Goal: Check status: Check status

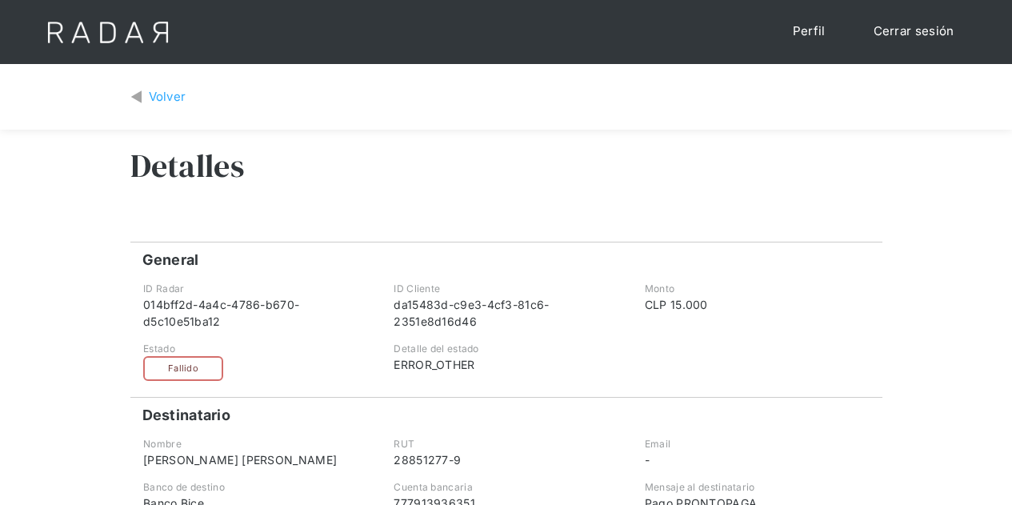
scroll to position [80, 0]
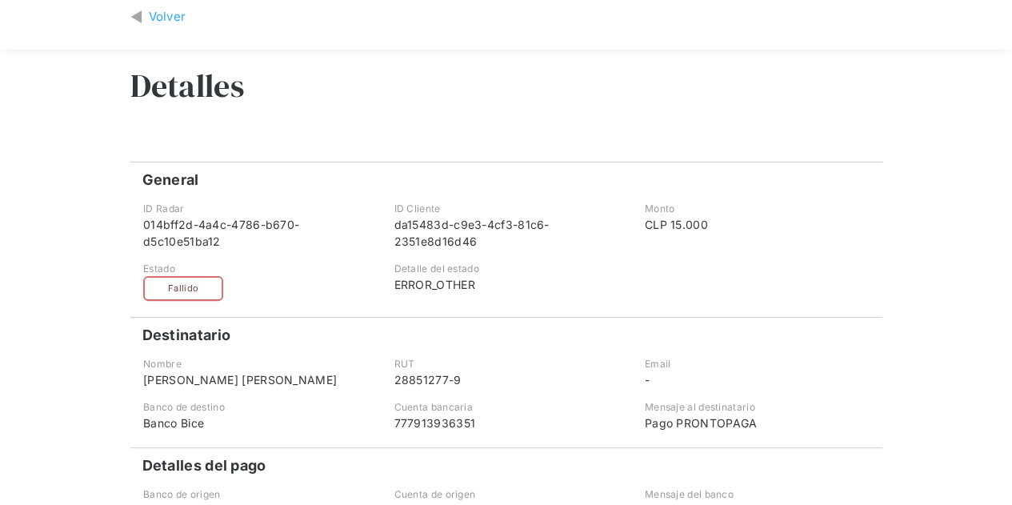
click at [165, 16] on div "Volver" at bounding box center [168, 17] width 38 height 18
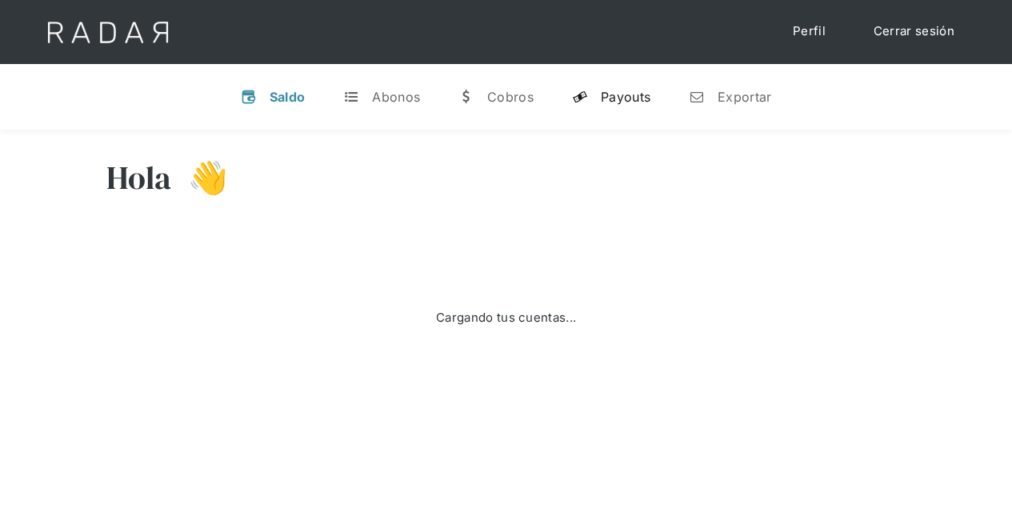
click at [627, 95] on div "Payouts" at bounding box center [626, 97] width 50 height 16
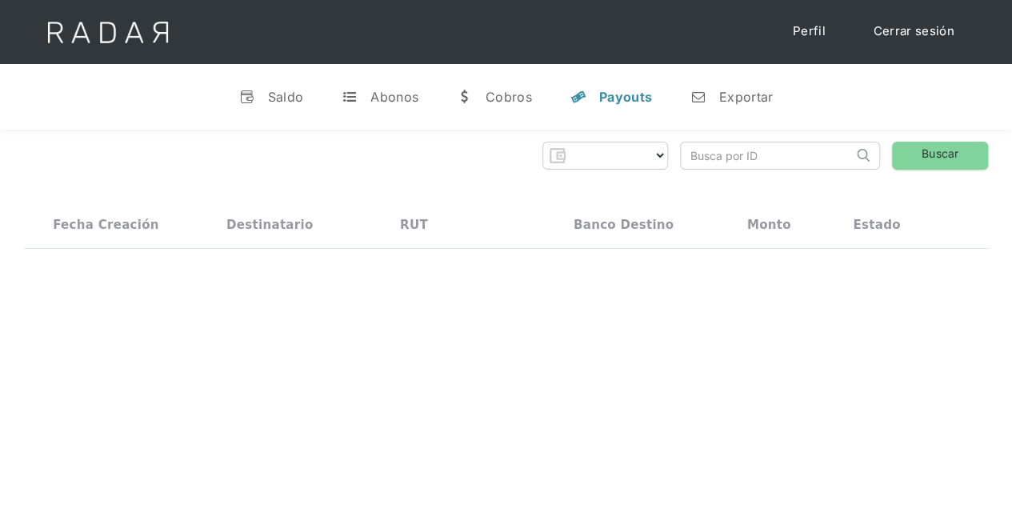
click at [715, 158] on input "search" at bounding box center [767, 155] width 172 height 26
select select "prontopaga"
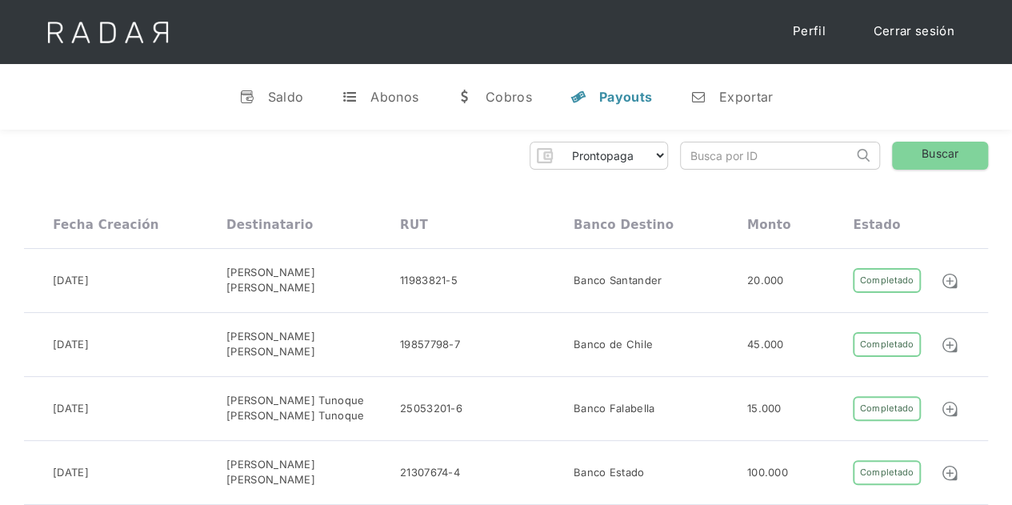
click at [686, 151] on input "search" at bounding box center [767, 155] width 172 height 26
paste input "ba720bf2-9e49-4308-8f70-6aca368365d1"
type input "ba720bf2-9e49-4308-8f70-6aca368365d1"
click at [939, 150] on link "Buscar" at bounding box center [940, 156] width 96 height 28
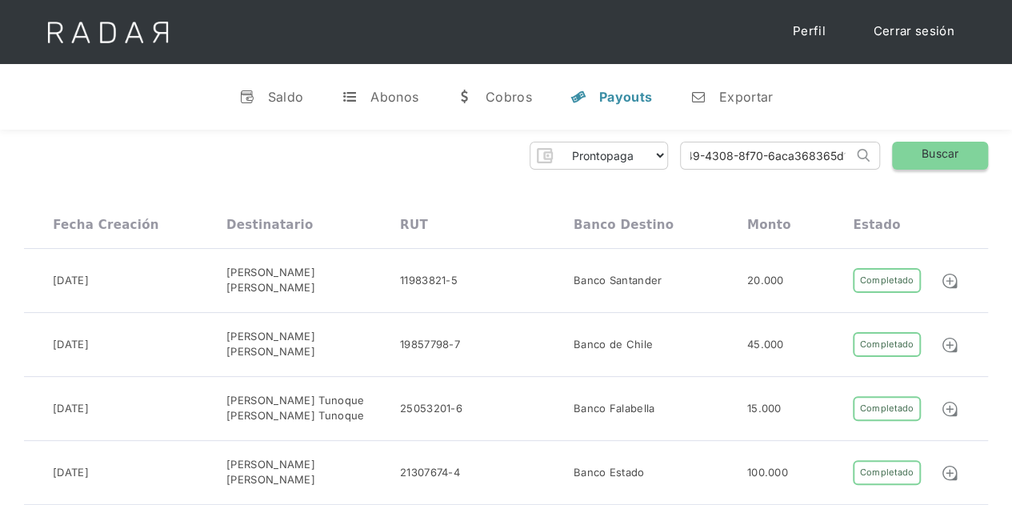
scroll to position [0, 0]
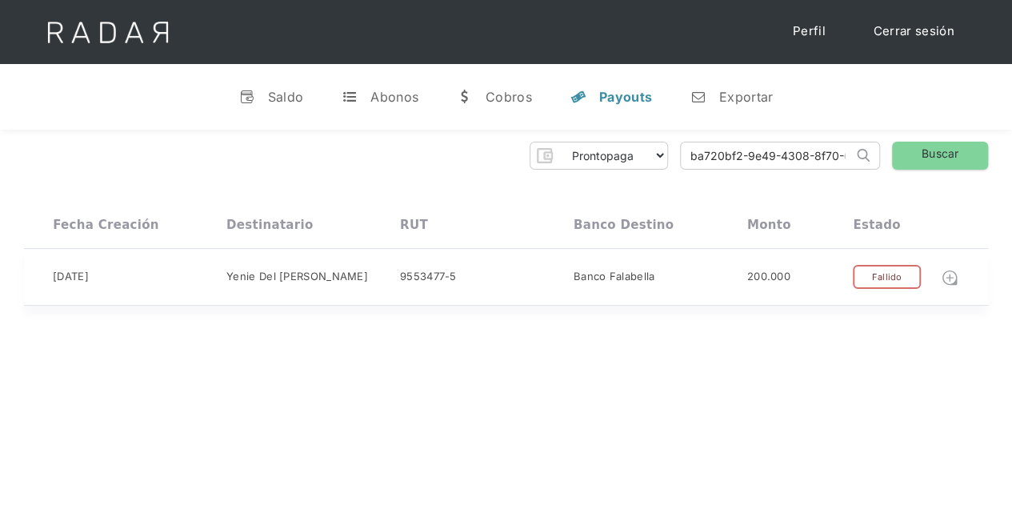
click at [953, 278] on img at bounding box center [949, 278] width 18 height 18
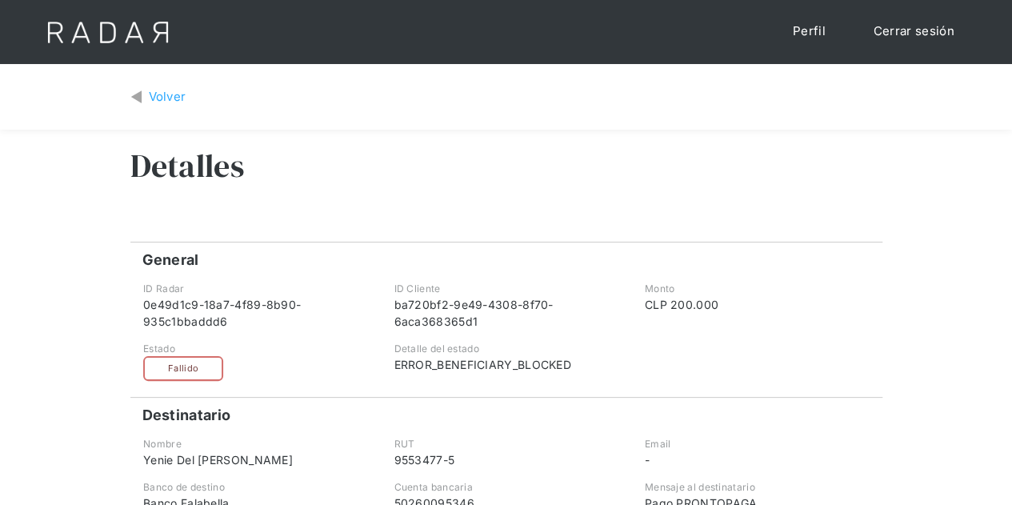
scroll to position [80, 0]
